Goal: Task Accomplishment & Management: Manage account settings

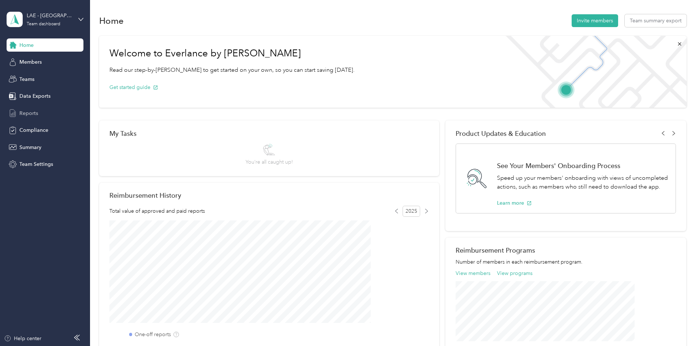
click at [27, 114] on span "Reports" at bounding box center [28, 113] width 19 height 8
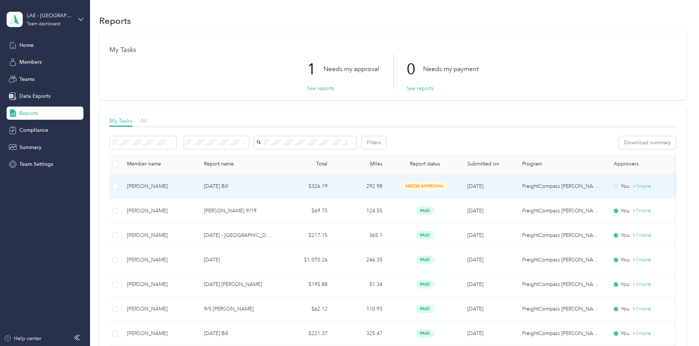
click at [192, 182] on div "[PERSON_NAME]" at bounding box center [159, 186] width 65 height 8
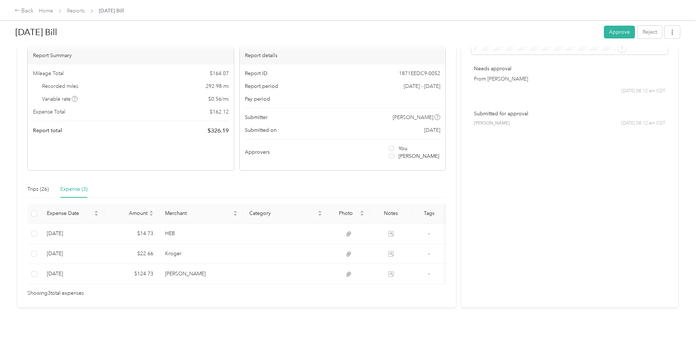
scroll to position [55, 0]
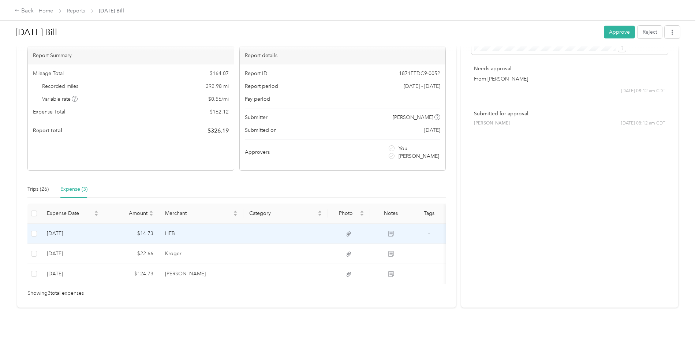
click at [244, 224] on td "HEB" at bounding box center [201, 234] width 85 height 20
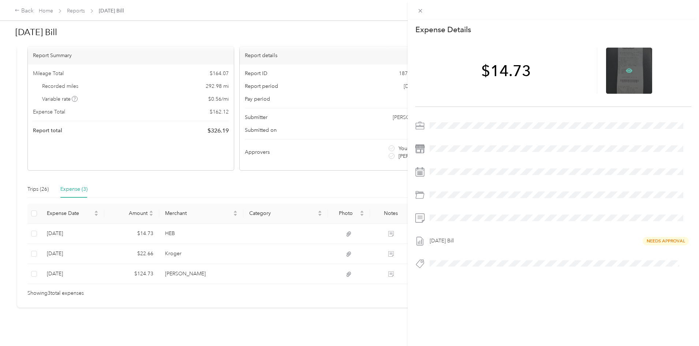
click at [626, 68] on icon at bounding box center [629, 70] width 7 height 7
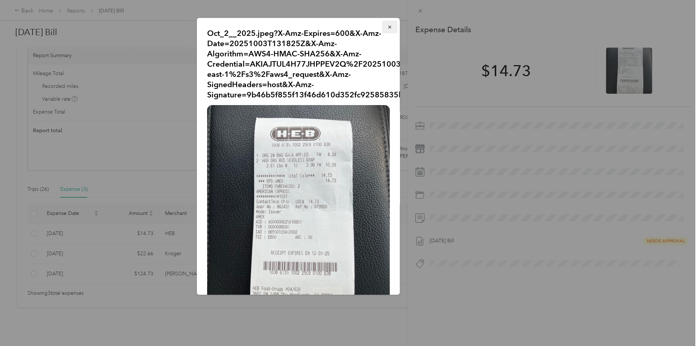
click at [387, 26] on icon "button" at bounding box center [389, 27] width 5 height 5
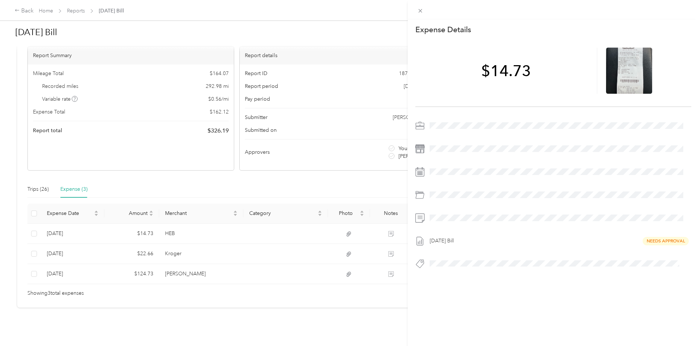
click at [252, 237] on div "This expense cannot be edited because it is either under review, approved, or p…" at bounding box center [349, 173] width 699 height 346
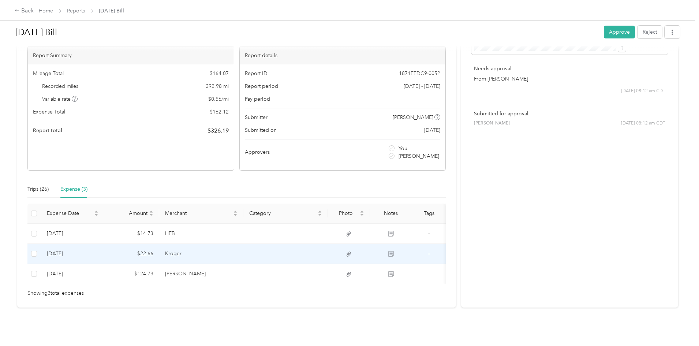
click at [244, 244] on td "Kroger" at bounding box center [201, 254] width 85 height 20
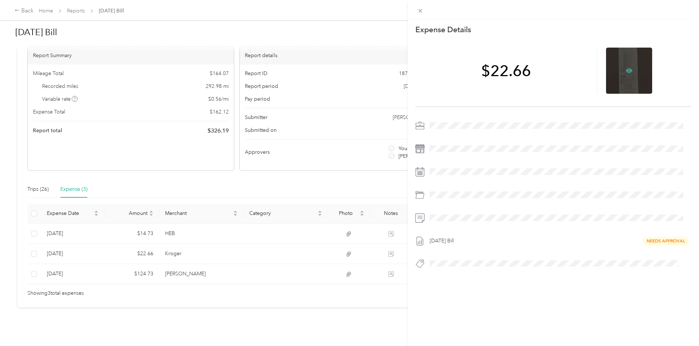
click at [626, 70] on icon at bounding box center [629, 70] width 7 height 7
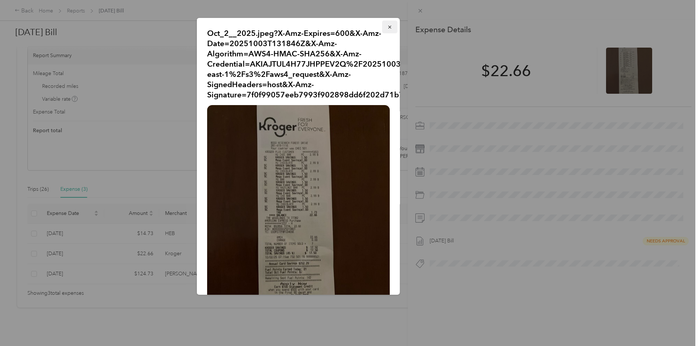
click at [387, 25] on icon "button" at bounding box center [389, 27] width 5 height 5
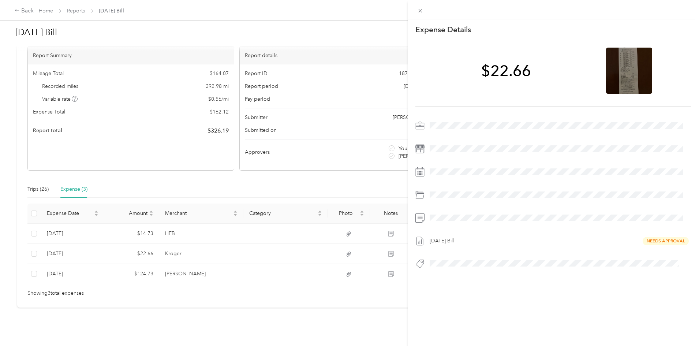
click at [245, 260] on div "This expense cannot be edited because it is either under review, approved, or p…" at bounding box center [349, 173] width 699 height 346
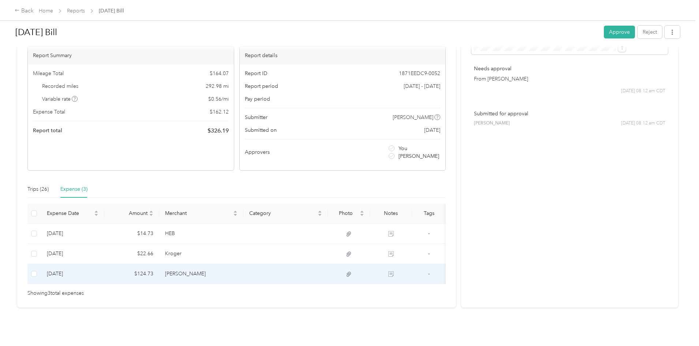
click at [244, 264] on td "[PERSON_NAME]" at bounding box center [201, 274] width 85 height 20
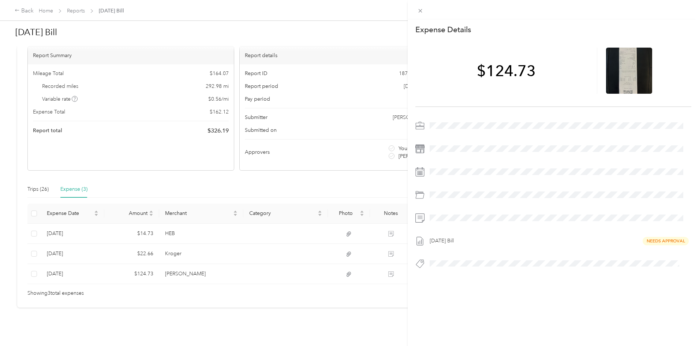
click at [269, 262] on div "This expense cannot be edited because it is either under review, approved, or p…" at bounding box center [349, 173] width 699 height 346
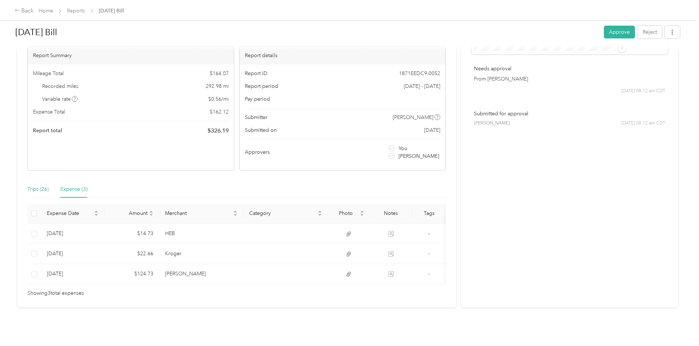
click at [49, 185] on div "Trips (26)" at bounding box center [37, 189] width 21 height 8
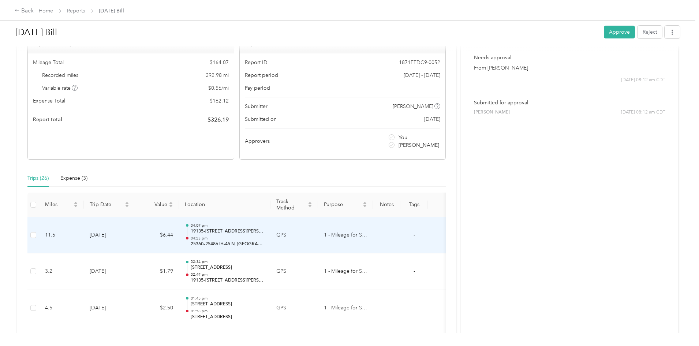
click at [135, 236] on td "[DATE]" at bounding box center [109, 235] width 51 height 37
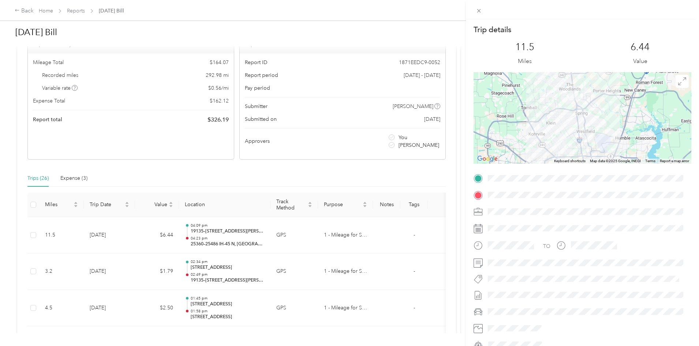
click at [211, 271] on div "Trip details This trip cannot be edited because it is either under review, appr…" at bounding box center [349, 173] width 699 height 346
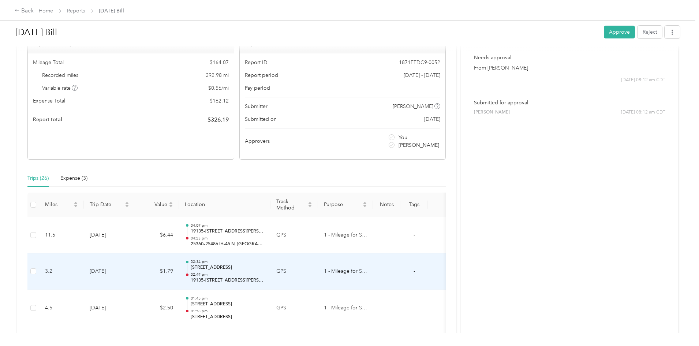
click at [179, 271] on td "$1.79" at bounding box center [157, 271] width 44 height 37
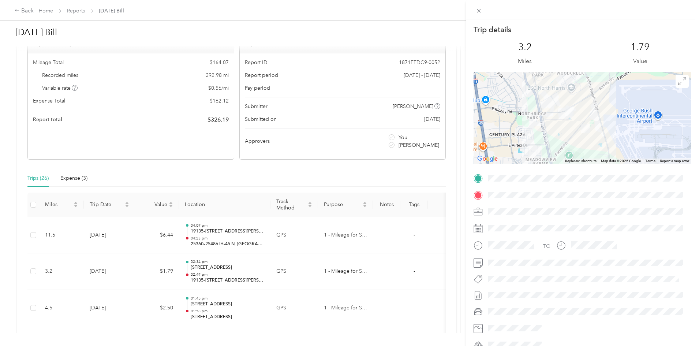
click at [218, 262] on div "Trip details This trip cannot be edited because it is either under review, appr…" at bounding box center [349, 173] width 699 height 346
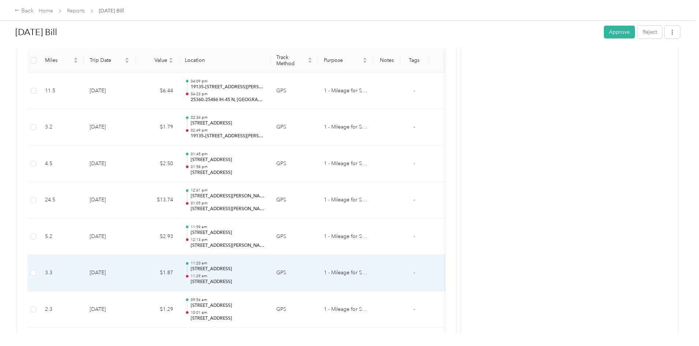
scroll to position [201, 0]
